Goal: Task Accomplishment & Management: Manage account settings

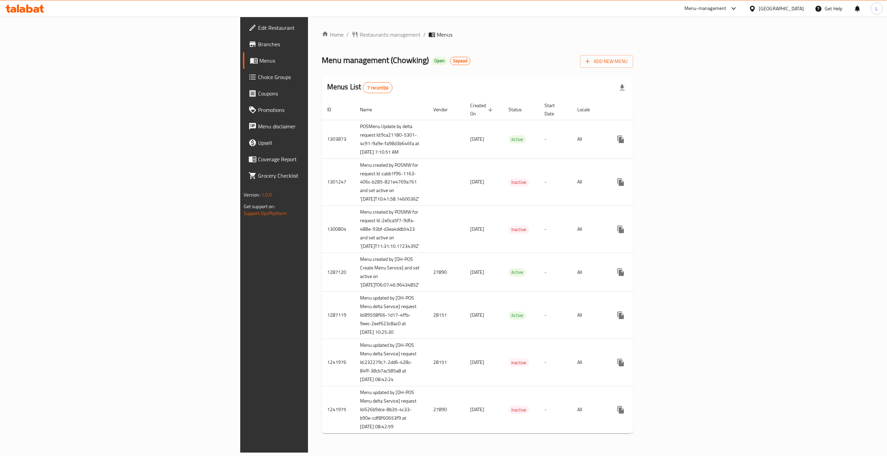
scroll to position [74, 0]
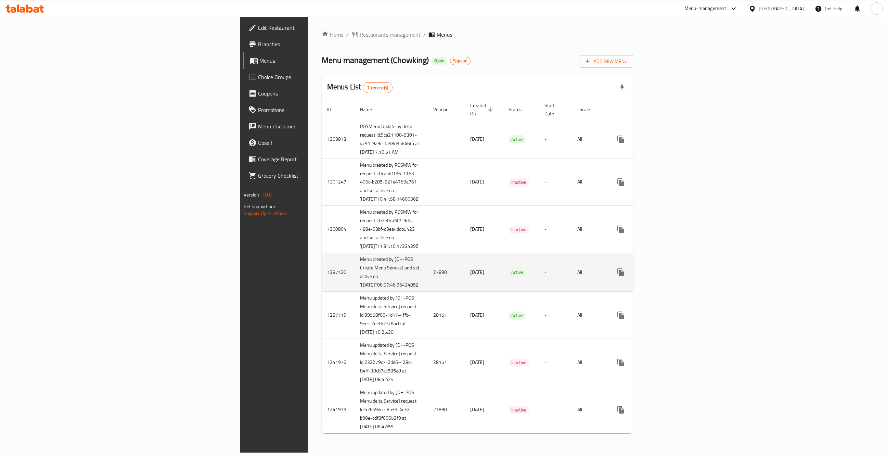
click at [428, 253] on td "27890" at bounding box center [446, 272] width 37 height 39
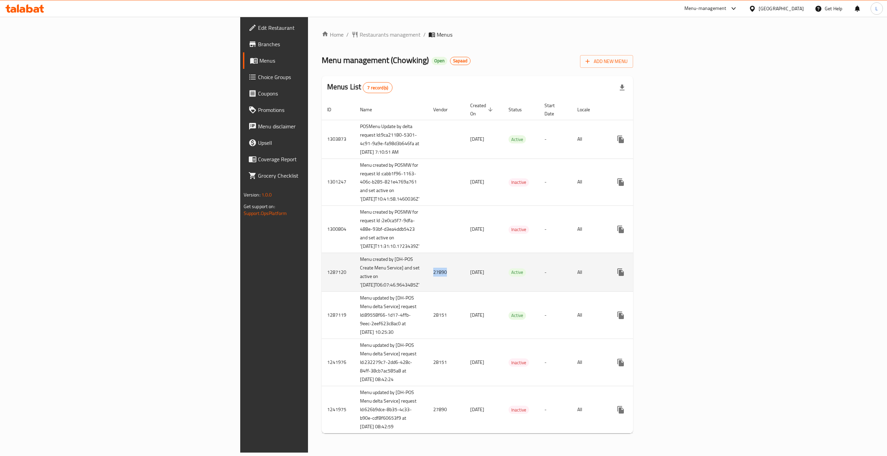
click at [428, 253] on td "27890" at bounding box center [446, 272] width 37 height 39
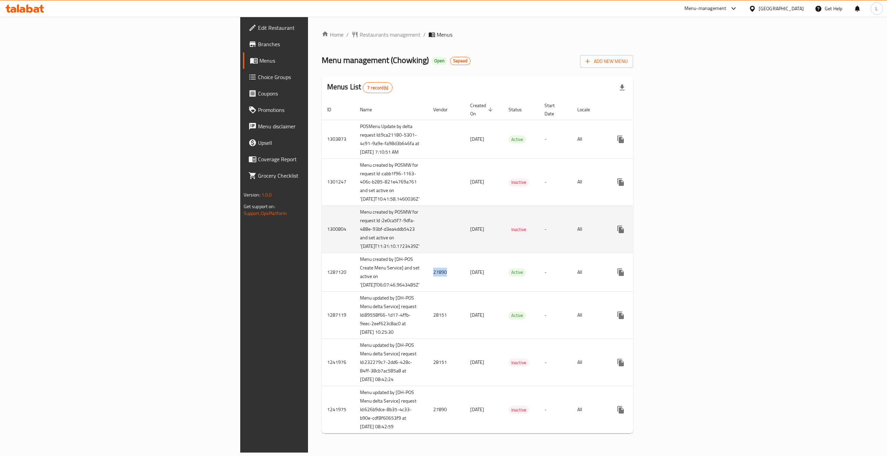
scroll to position [0, 0]
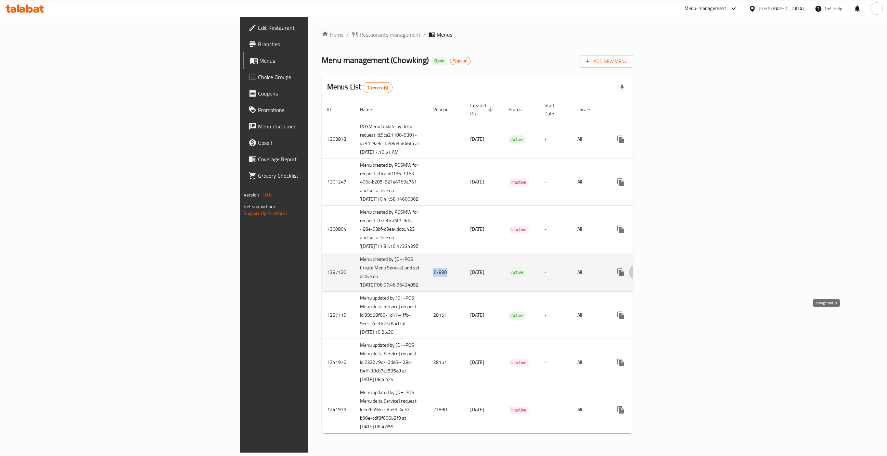
click at [641, 276] on icon "enhanced table" at bounding box center [637, 272] width 8 height 8
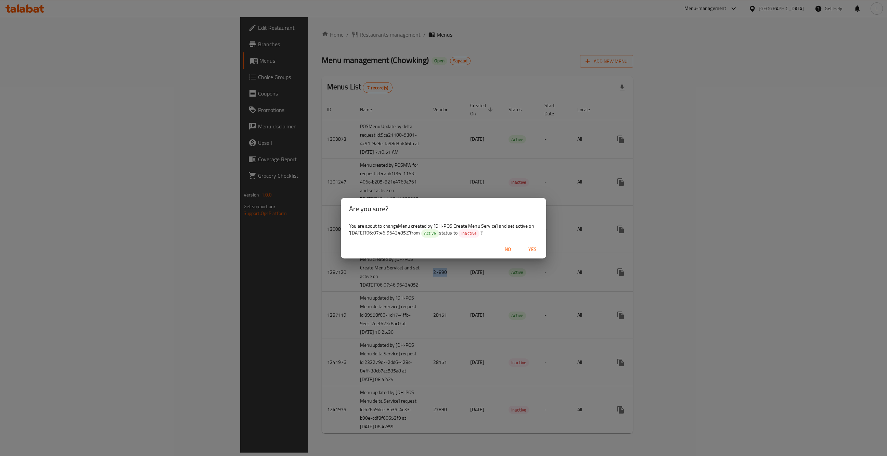
click at [531, 250] on span "Yes" at bounding box center [532, 249] width 16 height 9
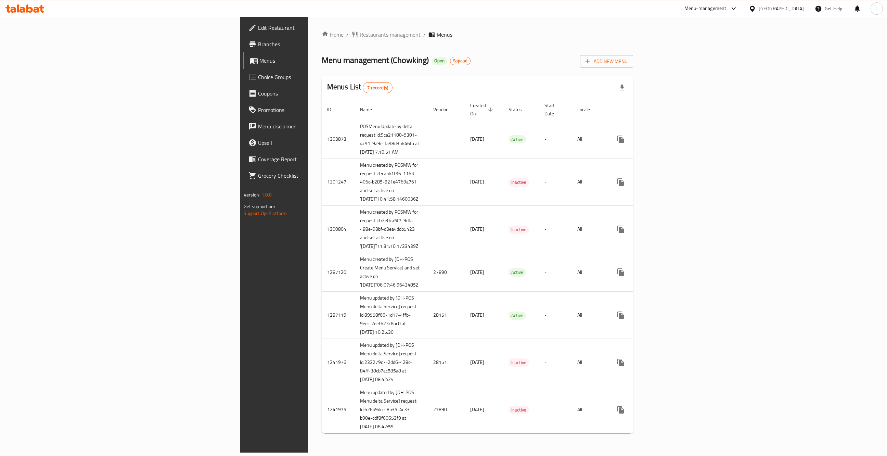
click at [258, 42] on span "Branches" at bounding box center [320, 44] width 125 height 8
click at [258, 28] on span "Edit Restaurant" at bounding box center [320, 28] width 125 height 8
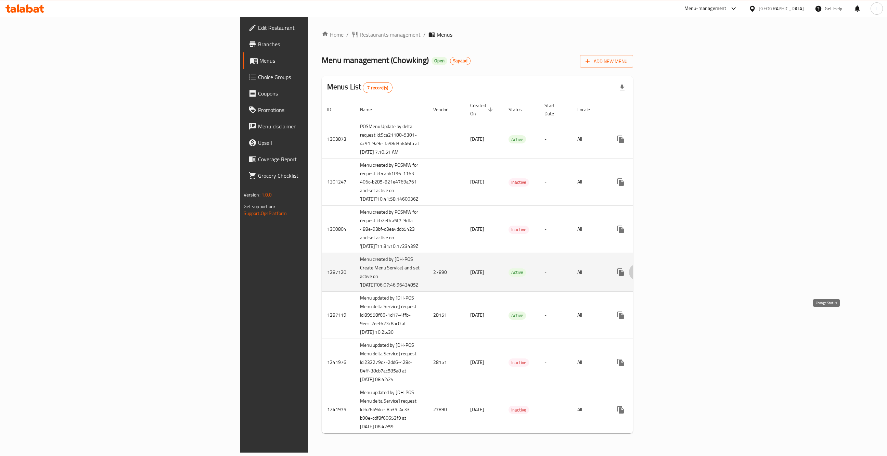
click at [641, 268] on icon "enhanced table" at bounding box center [637, 272] width 8 height 8
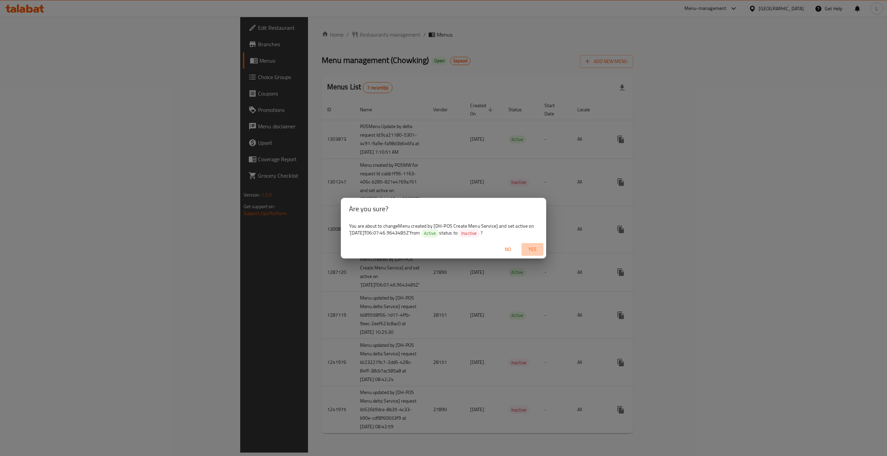
click at [535, 251] on span "Yes" at bounding box center [532, 249] width 16 height 9
click at [534, 249] on span "Yes" at bounding box center [532, 249] width 16 height 9
click at [82, 437] on icon at bounding box center [83, 437] width 3 height 3
click at [105, 345] on div "Are you sure? You are about to change Menu created by [DH-POS Create Menu Servi…" at bounding box center [443, 228] width 887 height 456
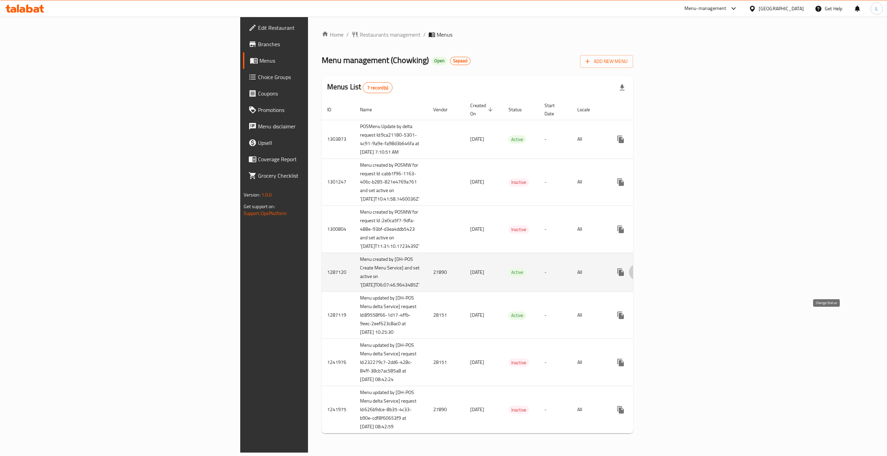
click at [641, 276] on icon "enhanced table" at bounding box center [637, 272] width 8 height 8
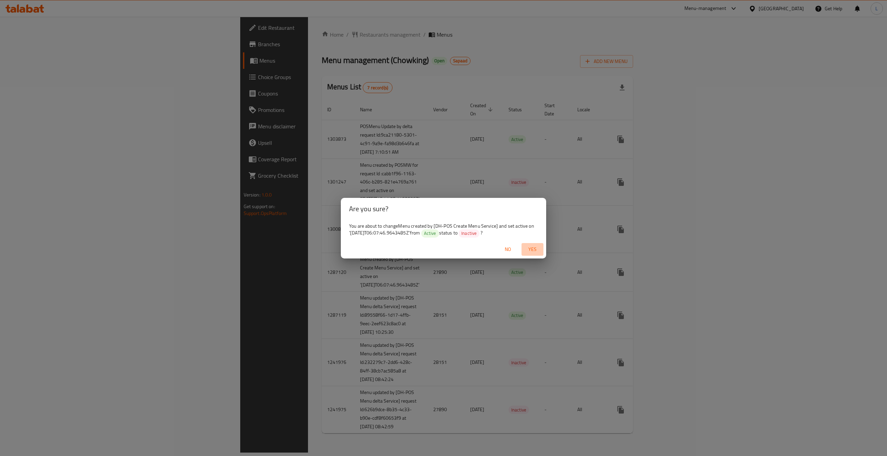
click at [532, 249] on span "Yes" at bounding box center [532, 249] width 16 height 9
click at [507, 248] on span "No" at bounding box center [508, 249] width 16 height 9
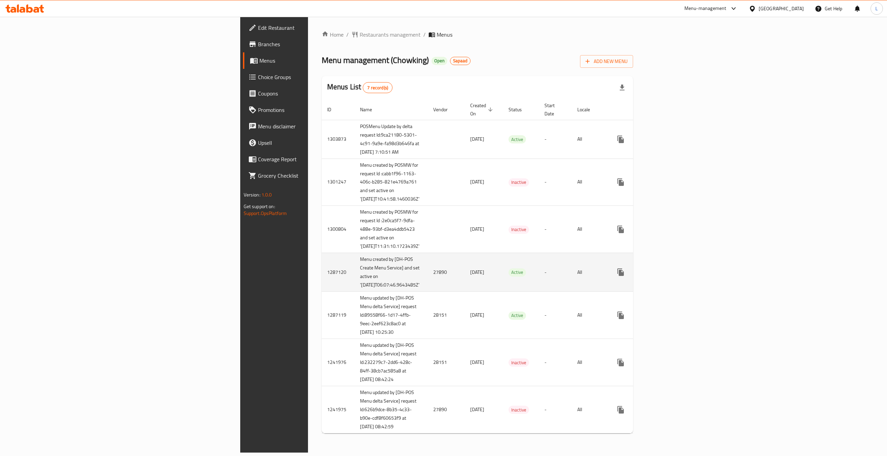
scroll to position [74, 0]
